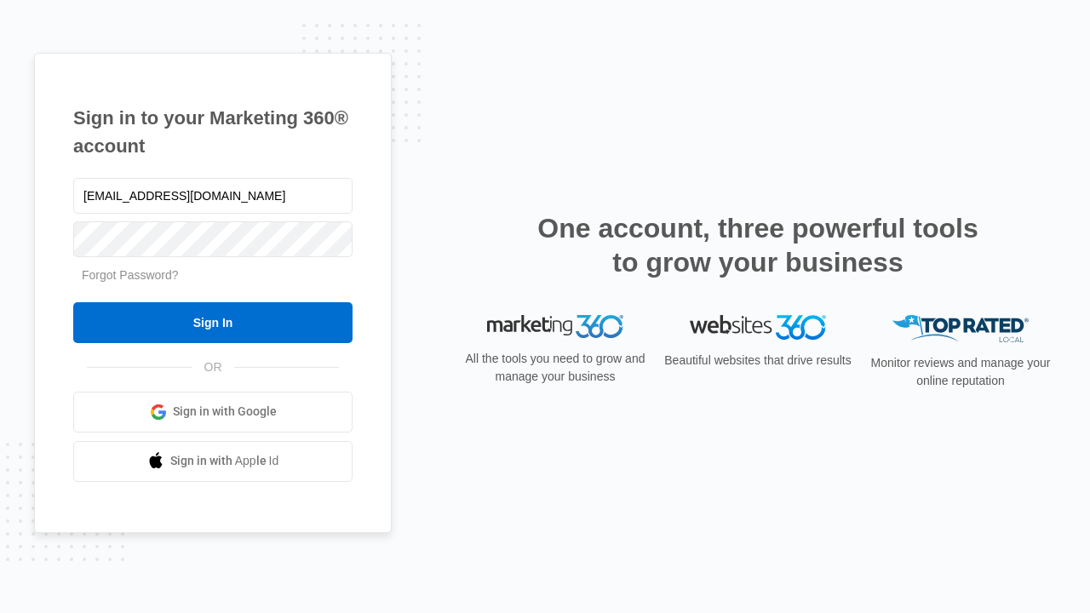
type input "[EMAIL_ADDRESS][DOMAIN_NAME]"
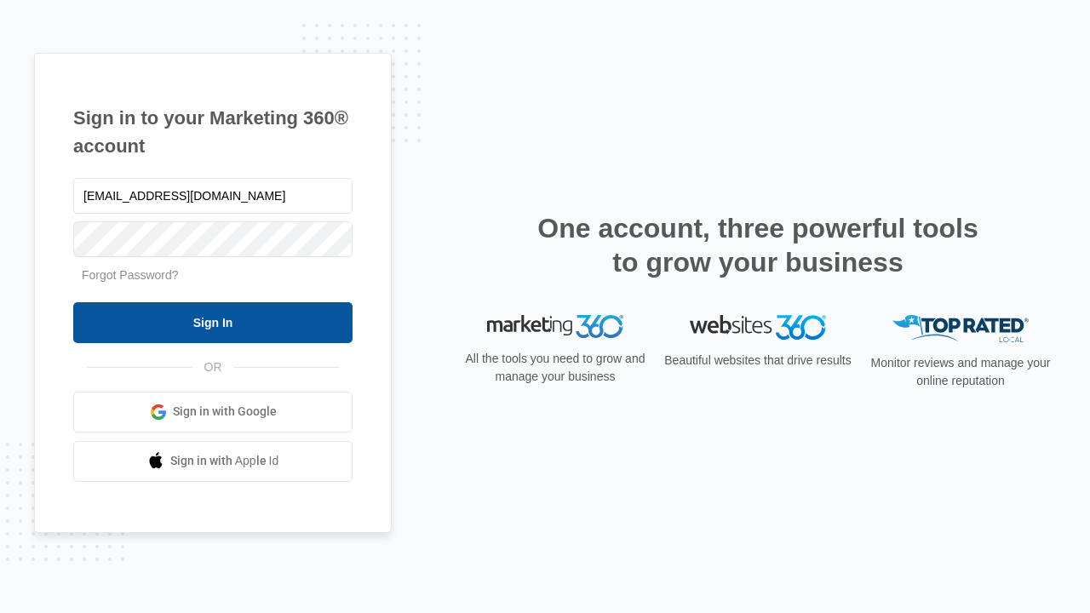
click at [213, 322] on input "Sign In" at bounding box center [212, 322] width 279 height 41
